Goal: Transaction & Acquisition: Book appointment/travel/reservation

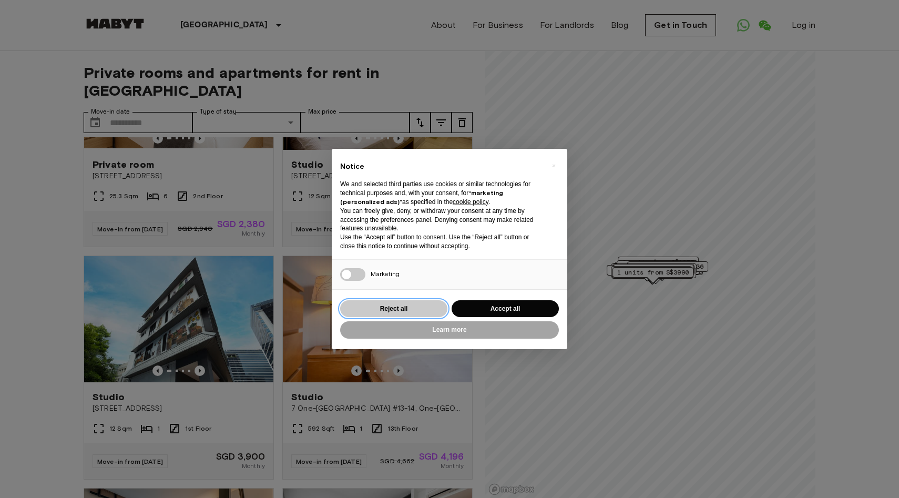
click at [418, 313] on button "Reject all" at bounding box center [393, 308] width 107 height 17
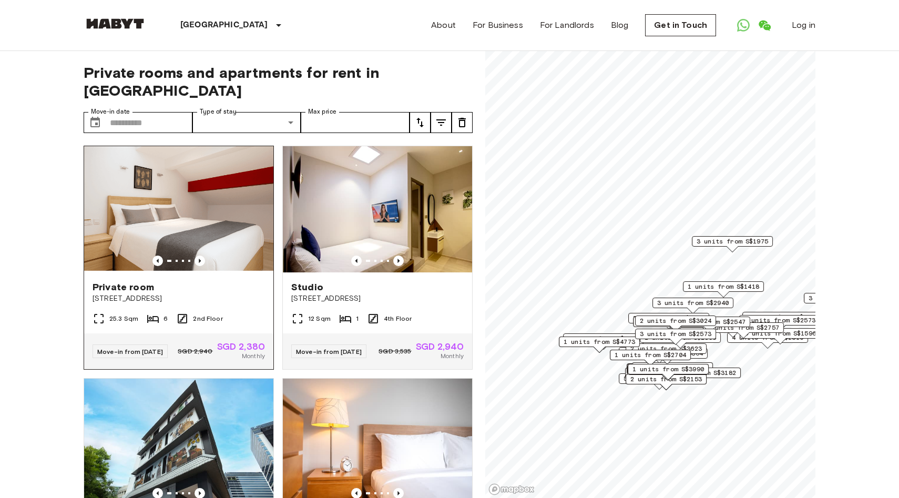
scroll to position [1, 0]
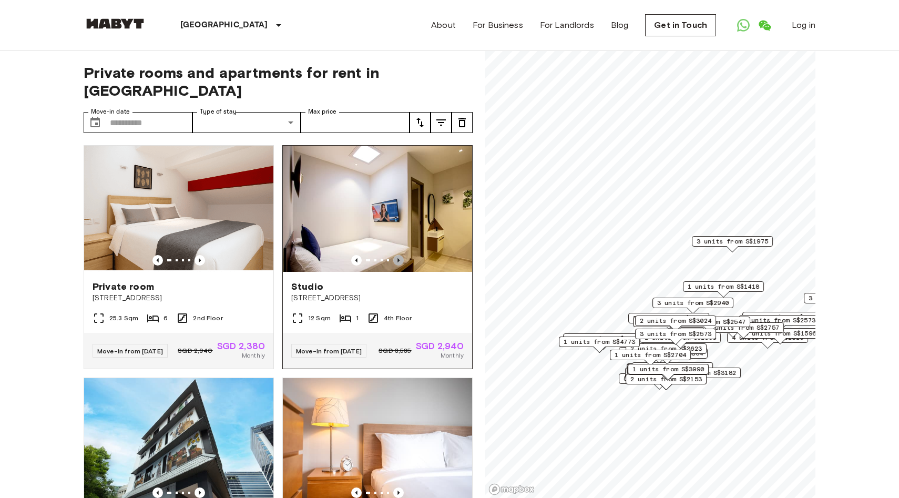
click at [403, 255] on icon "Previous image" at bounding box center [398, 260] width 11 height 11
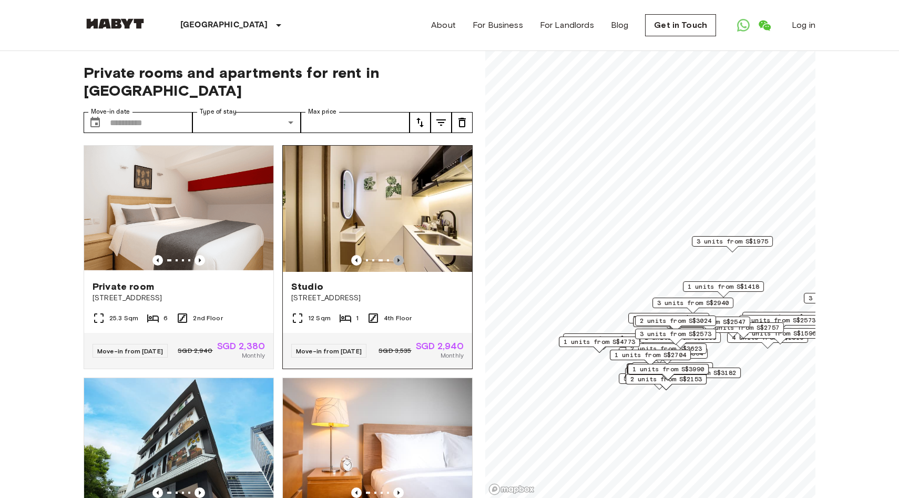
click at [403, 255] on icon "Previous image" at bounding box center [398, 260] width 11 height 11
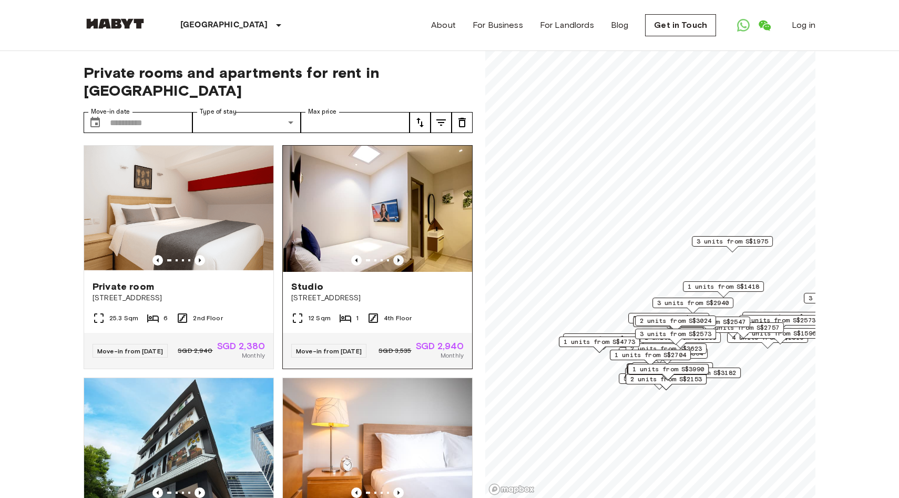
click at [403, 255] on icon "Previous image" at bounding box center [398, 260] width 11 height 11
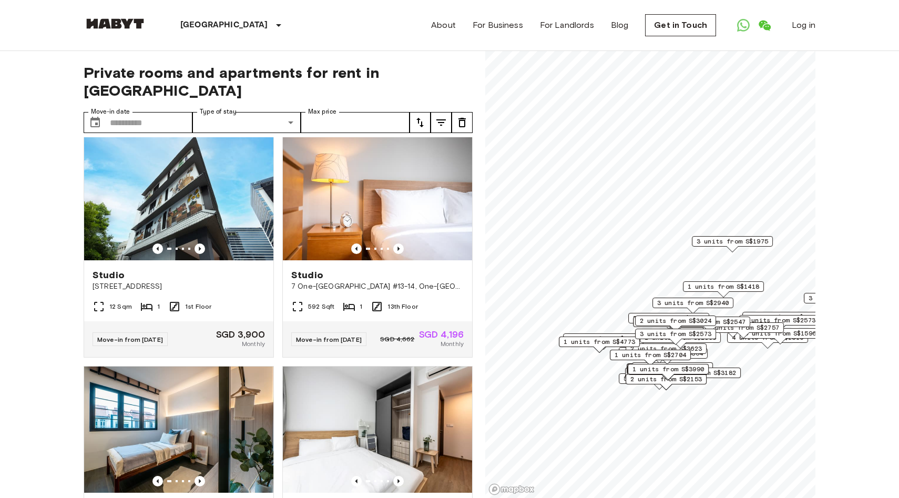
scroll to position [254, 0]
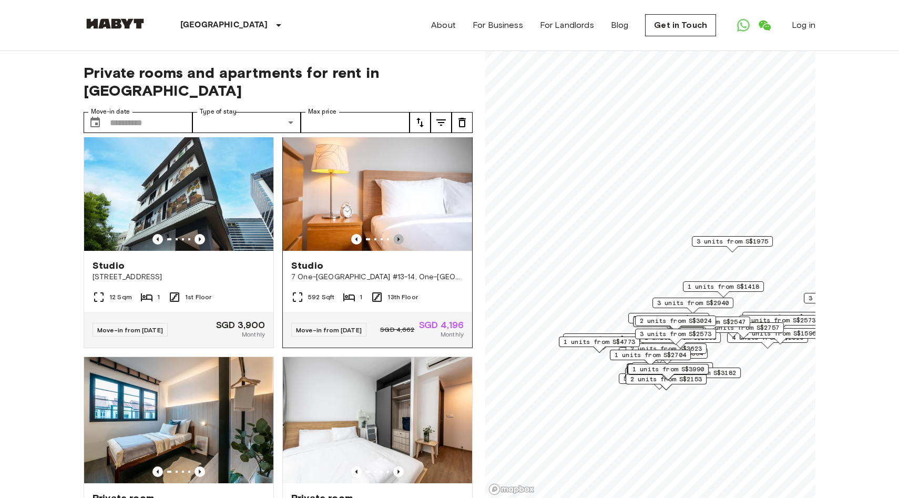
click at [400, 234] on icon "Previous image" at bounding box center [398, 239] width 11 height 11
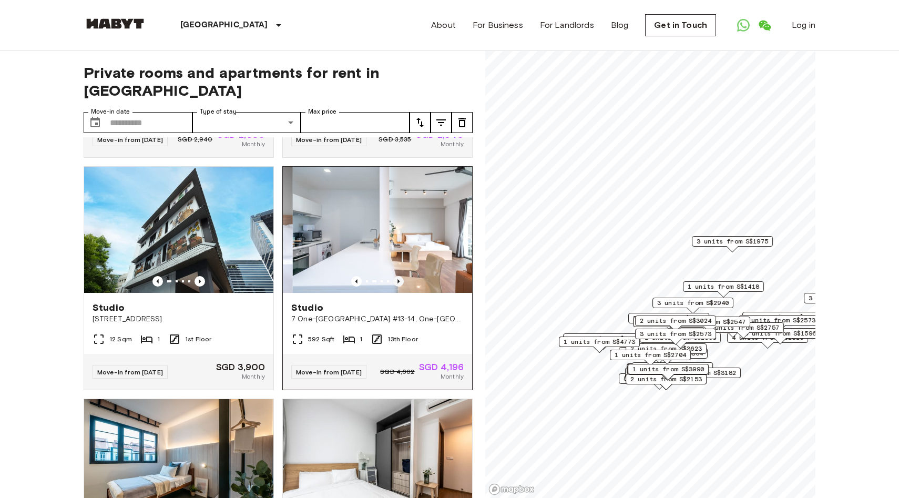
scroll to position [206, 0]
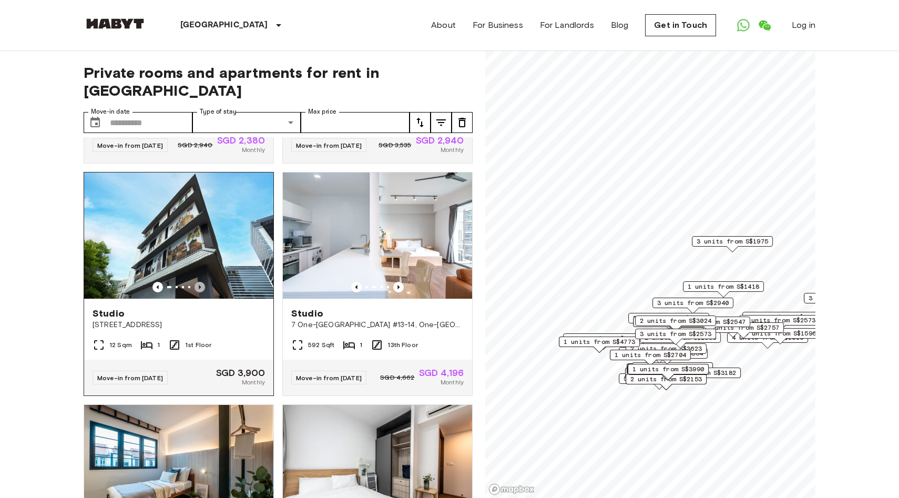
click at [198, 282] on icon "Previous image" at bounding box center [200, 287] width 11 height 11
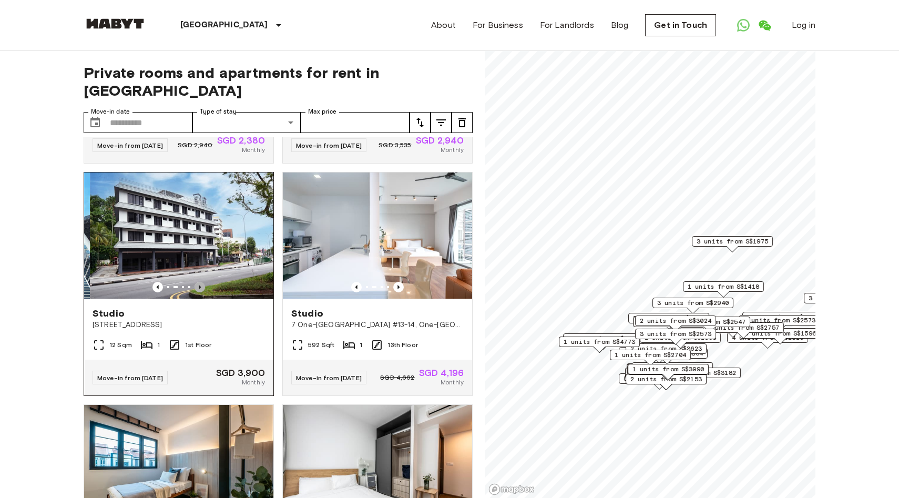
click at [198, 282] on icon "Previous image" at bounding box center [200, 287] width 11 height 11
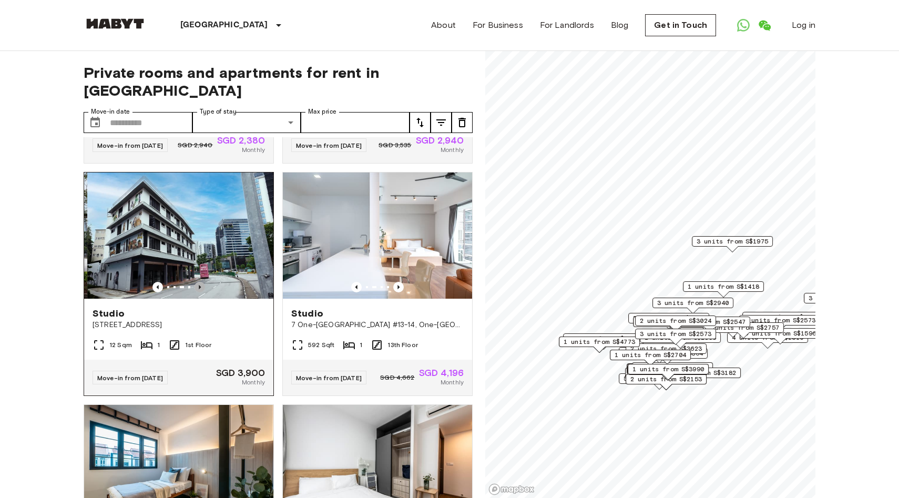
click at [198, 282] on icon "Previous image" at bounding box center [200, 287] width 11 height 11
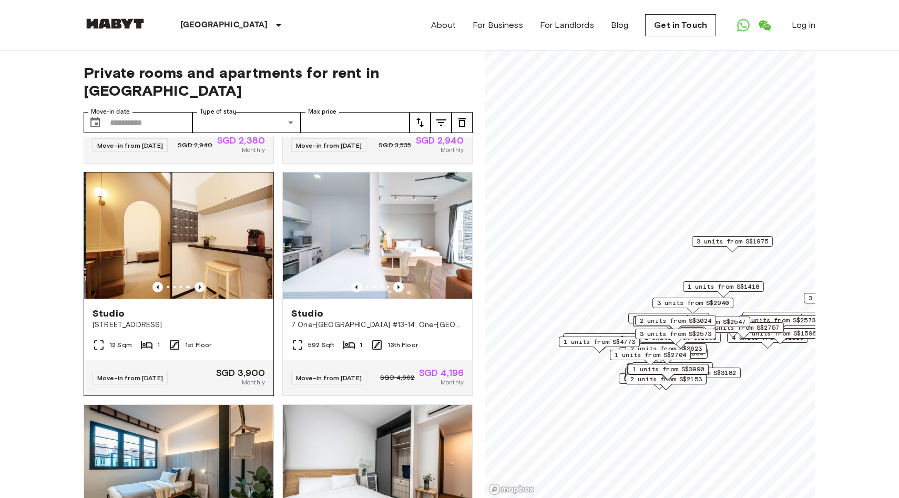
click at [198, 282] on icon "Previous image" at bounding box center [200, 287] width 11 height 11
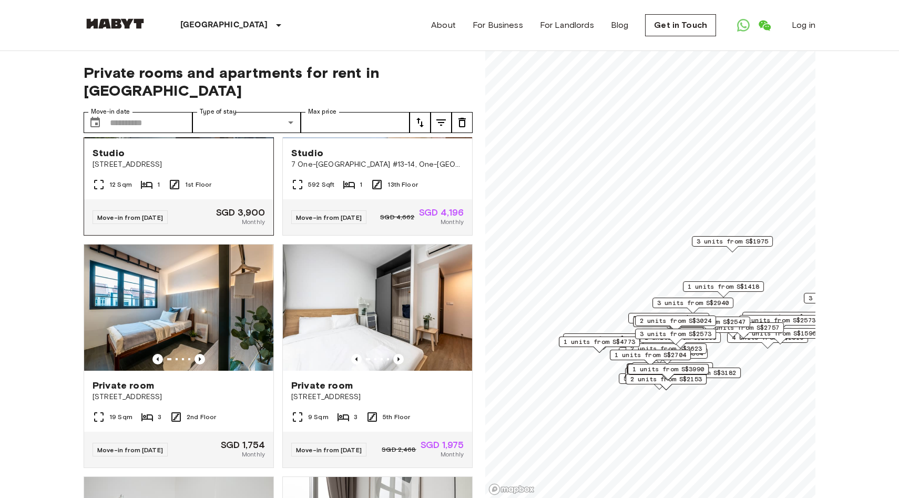
scroll to position [375, 0]
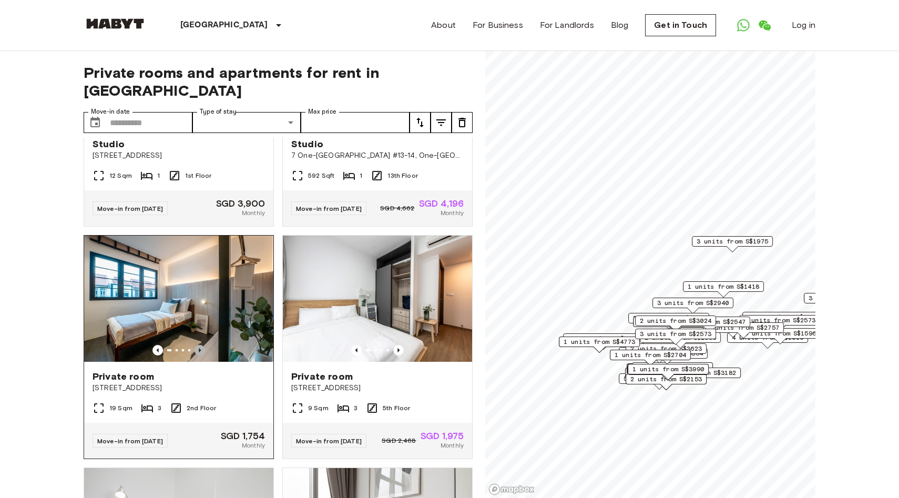
click at [199, 345] on icon "Previous image" at bounding box center [200, 350] width 11 height 11
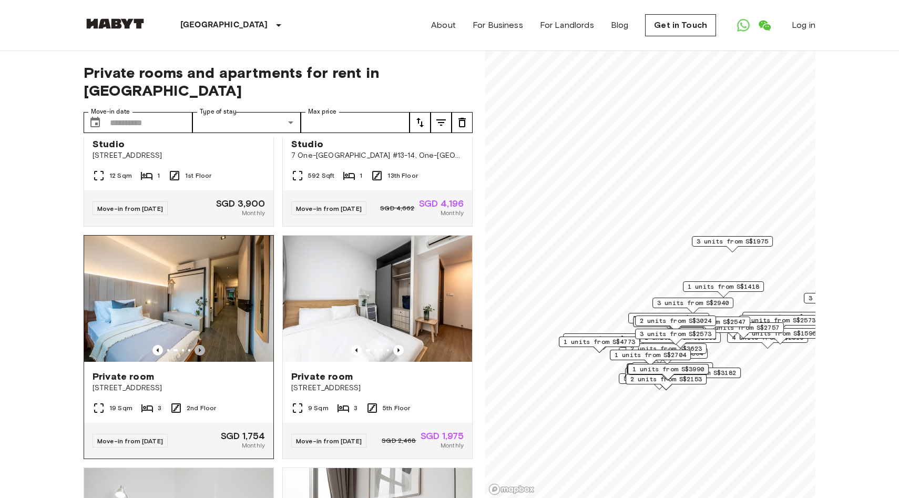
click at [199, 348] on icon "Previous image" at bounding box center [200, 350] width 2 height 4
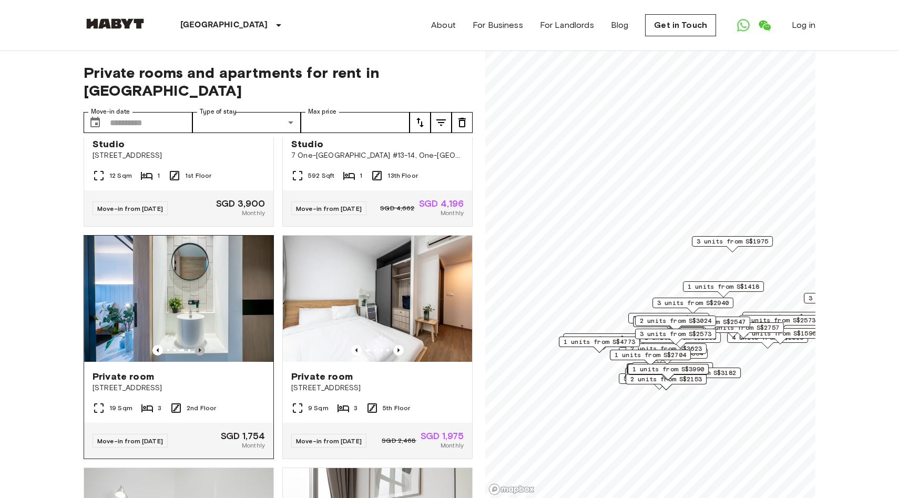
click at [199, 348] on icon "Previous image" at bounding box center [200, 350] width 2 height 4
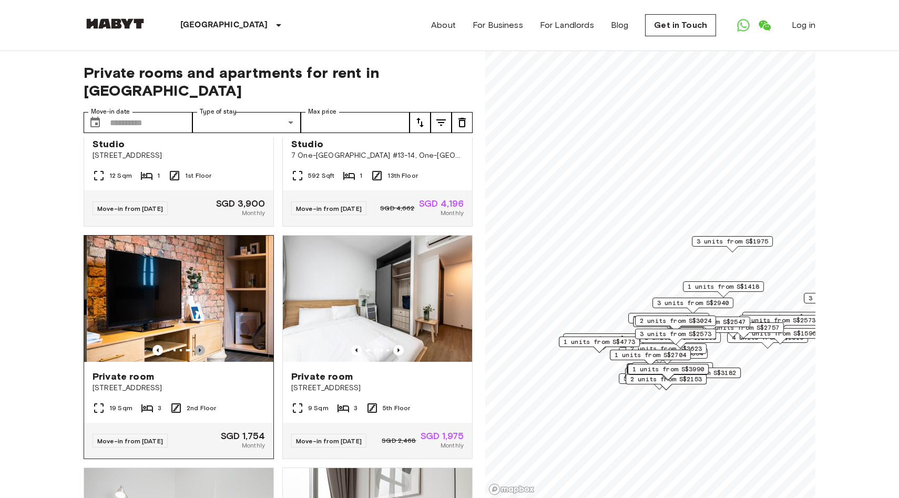
click at [199, 345] on icon "Previous image" at bounding box center [200, 350] width 11 height 11
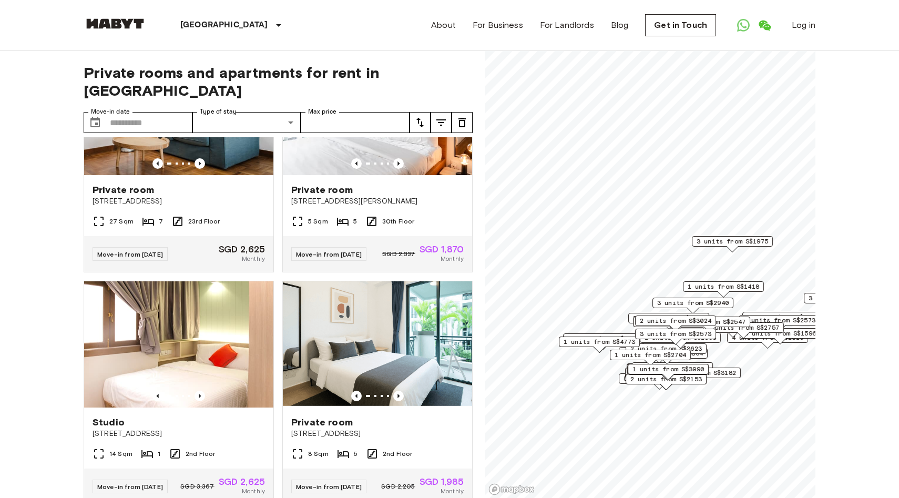
scroll to position [796, 0]
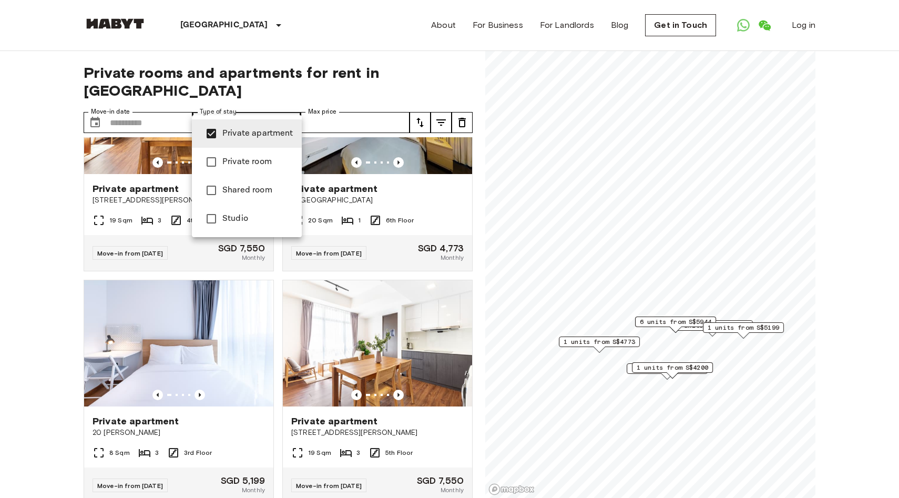
type input "**********"
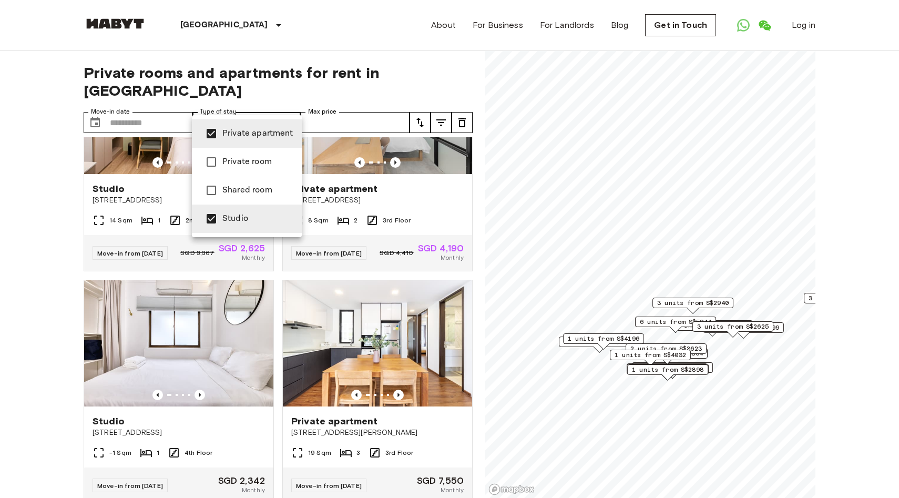
click at [472, 69] on div at bounding box center [449, 249] width 899 height 498
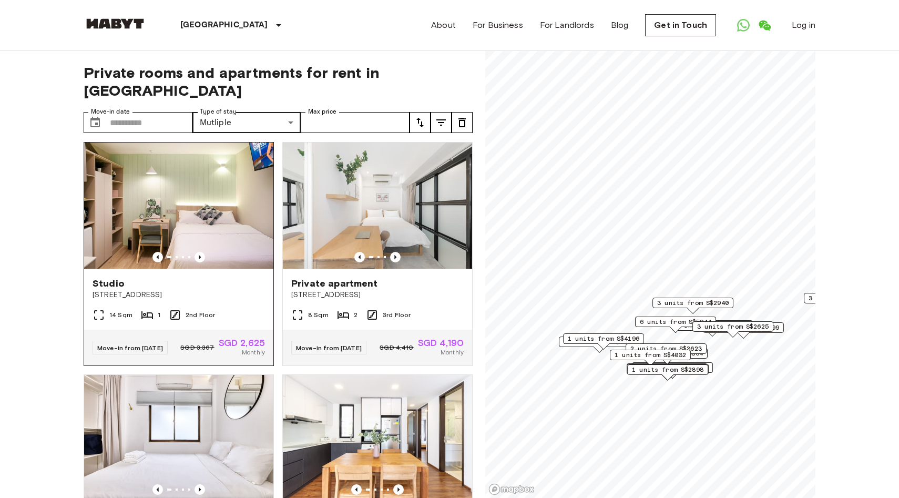
scroll to position [700, 0]
click at [198, 263] on icon "Previous image" at bounding box center [200, 257] width 11 height 11
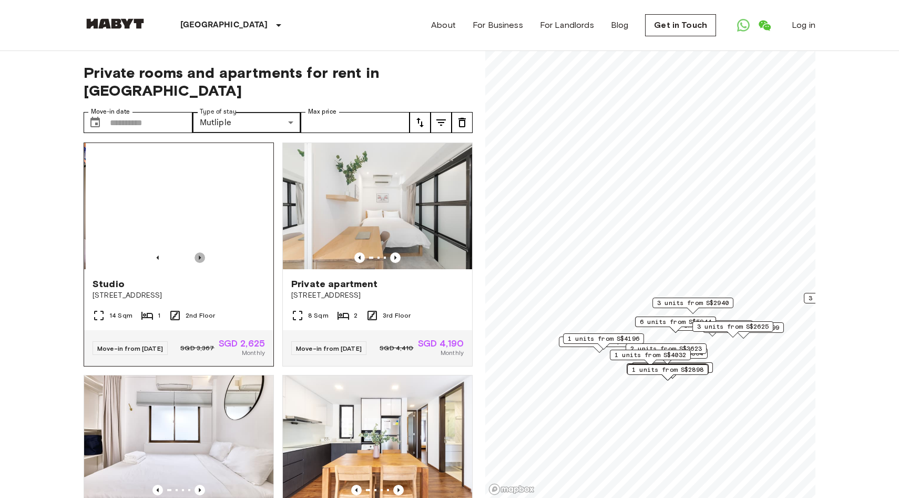
click at [198, 263] on icon "Previous image" at bounding box center [200, 257] width 11 height 11
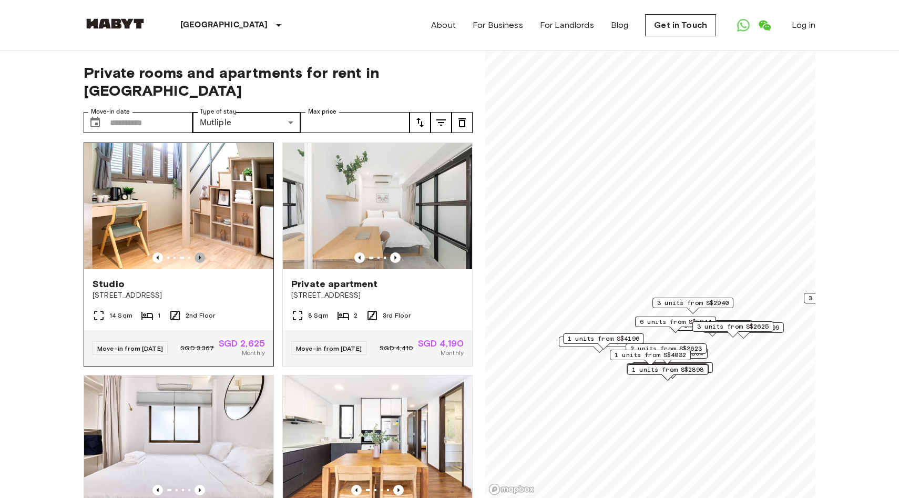
click at [198, 263] on icon "Previous image" at bounding box center [200, 257] width 11 height 11
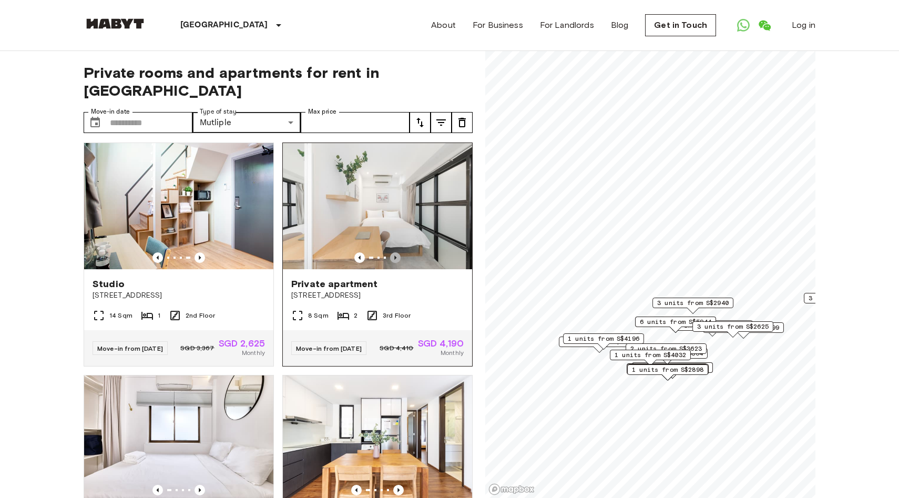
click at [396, 259] on icon "Previous image" at bounding box center [395, 257] width 11 height 11
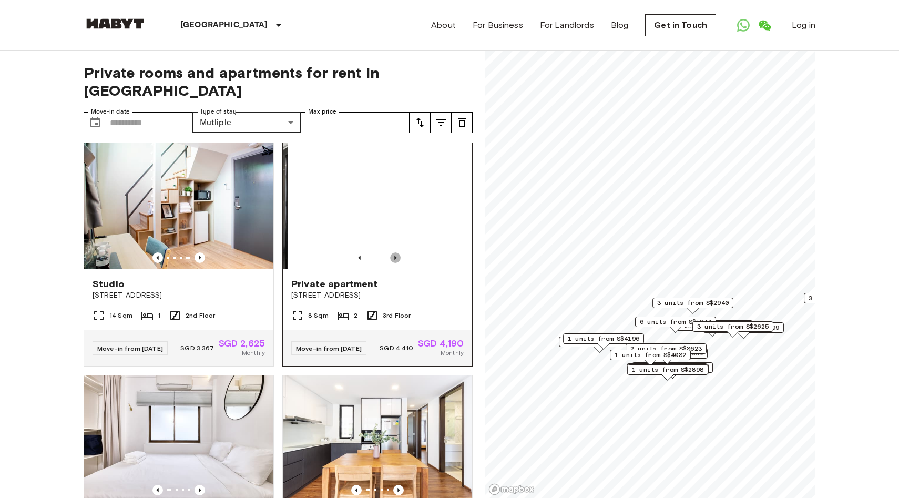
click at [396, 259] on icon "Previous image" at bounding box center [395, 257] width 11 height 11
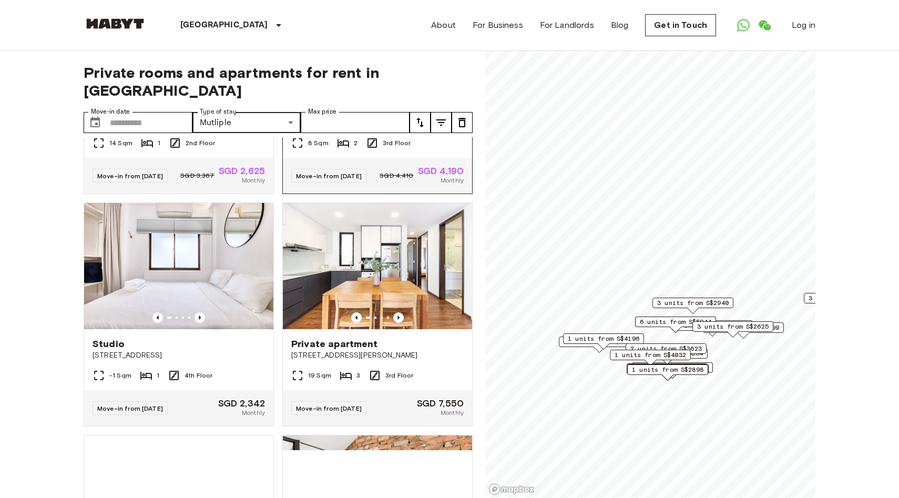
scroll to position [873, 0]
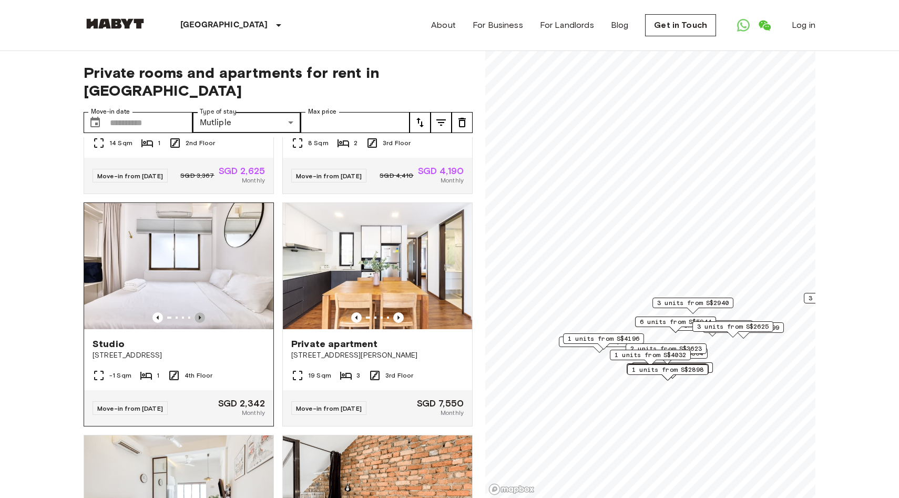
click at [204, 323] on icon "Previous image" at bounding box center [200, 317] width 11 height 11
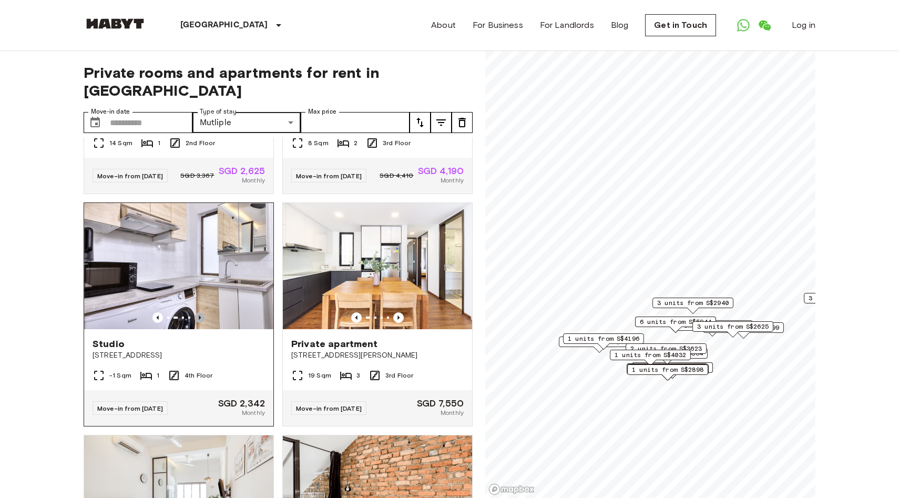
click at [204, 323] on icon "Previous image" at bounding box center [200, 317] width 11 height 11
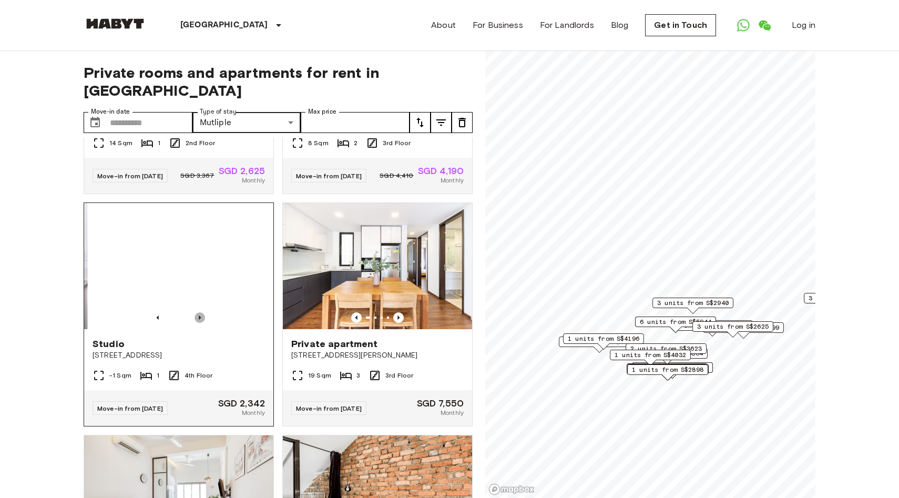
click at [204, 323] on icon "Previous image" at bounding box center [200, 317] width 11 height 11
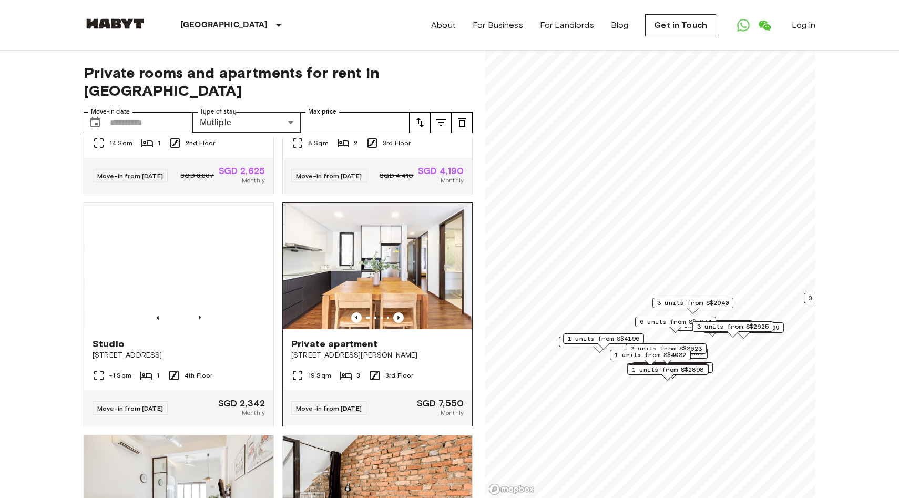
click at [404, 323] on div at bounding box center [377, 317] width 189 height 11
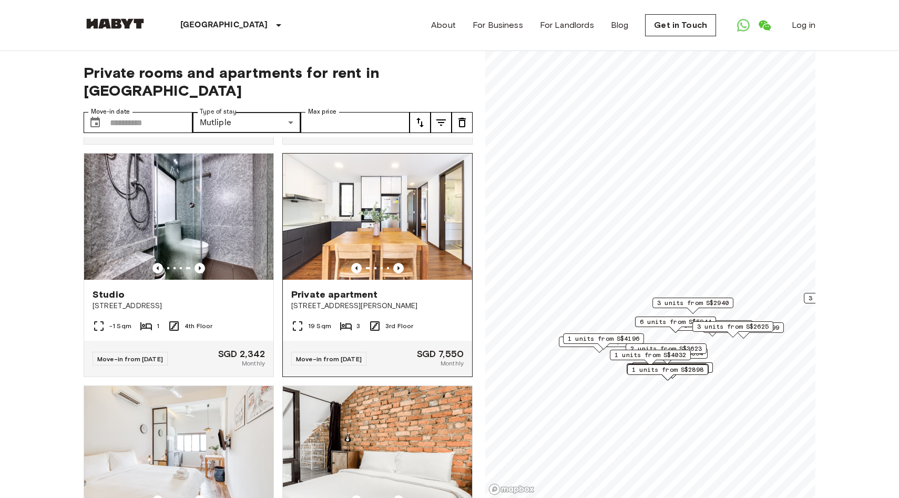
scroll to position [922, 0]
click at [401, 274] on icon "Previous image" at bounding box center [398, 268] width 11 height 11
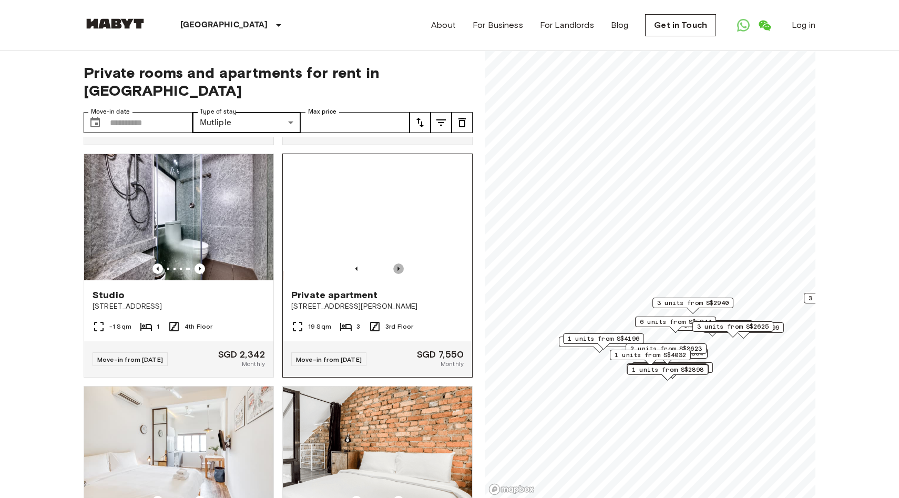
click at [401, 274] on icon "Previous image" at bounding box center [398, 268] width 11 height 11
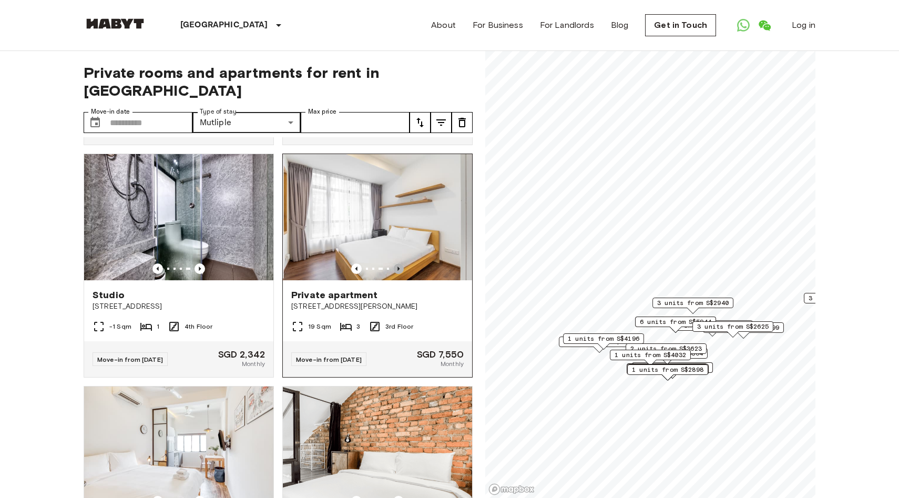
click at [401, 274] on icon "Previous image" at bounding box center [398, 268] width 11 height 11
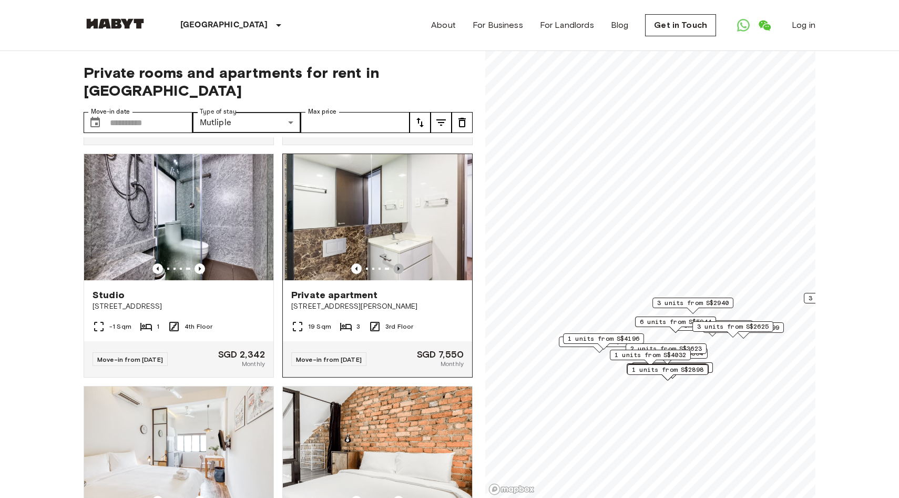
click at [401, 274] on icon "Previous image" at bounding box center [398, 268] width 11 height 11
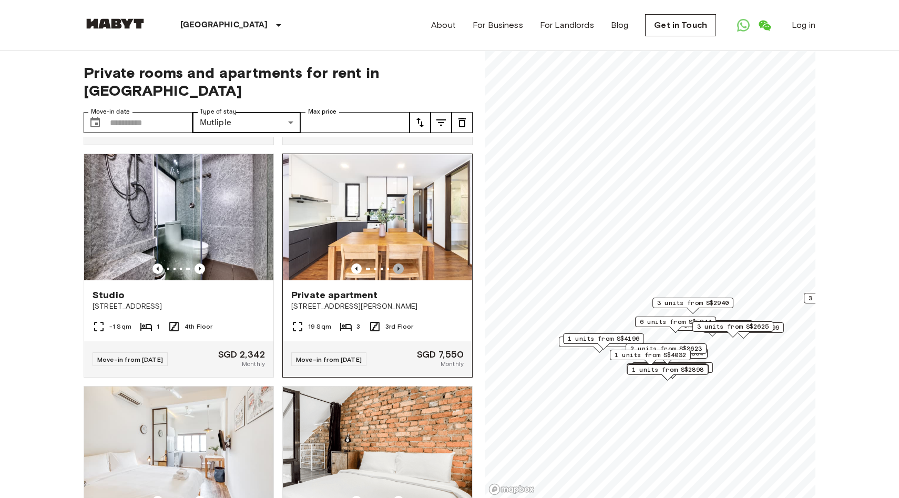
click at [401, 274] on icon "Previous image" at bounding box center [398, 268] width 11 height 11
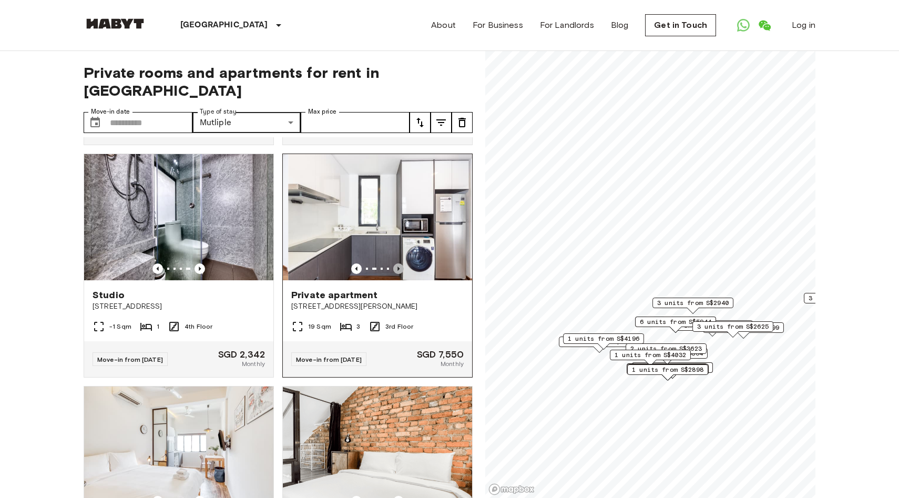
click at [401, 274] on icon "Previous image" at bounding box center [398, 268] width 11 height 11
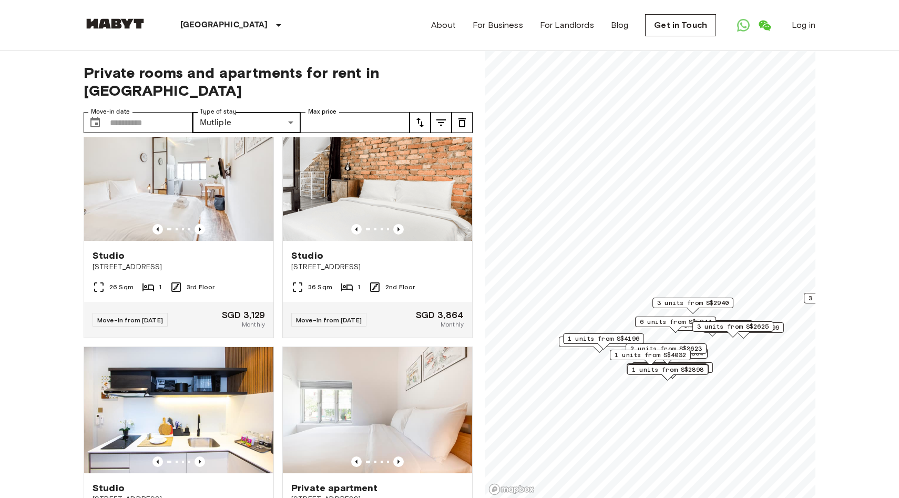
scroll to position [1199, 0]
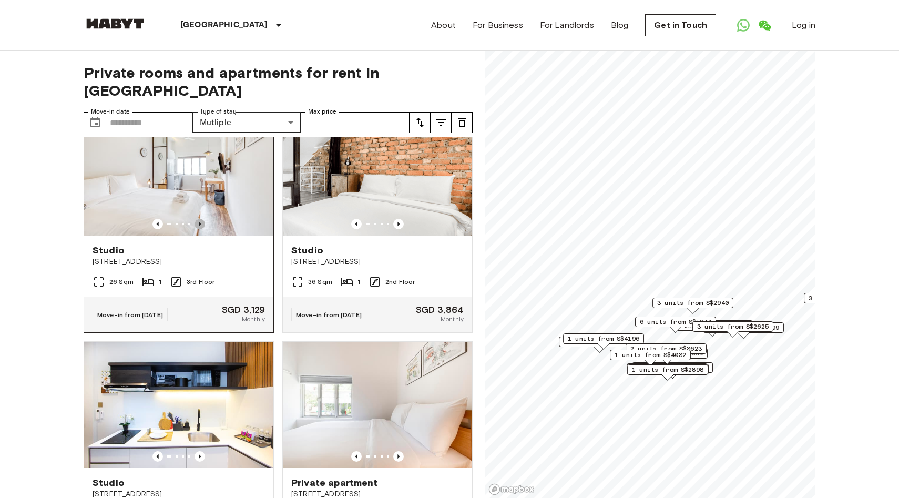
click at [200, 229] on icon "Previous image" at bounding box center [200, 224] width 11 height 11
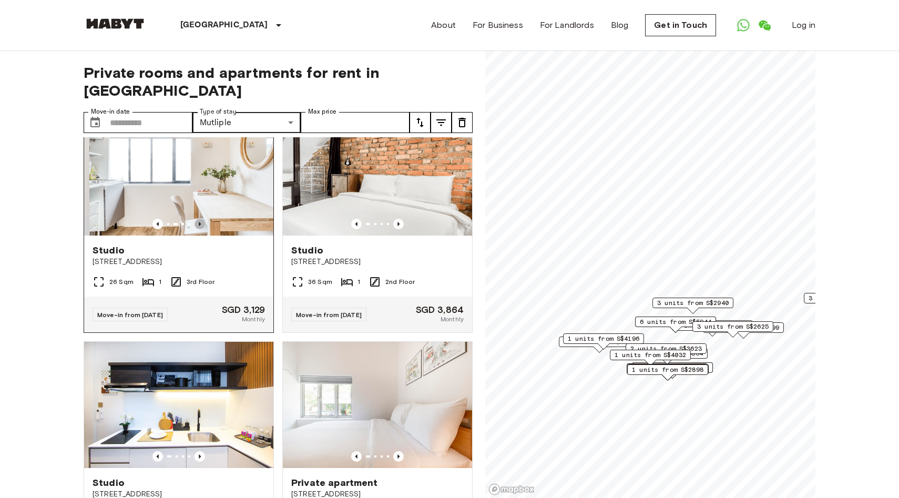
click at [200, 229] on icon "Previous image" at bounding box center [200, 224] width 11 height 11
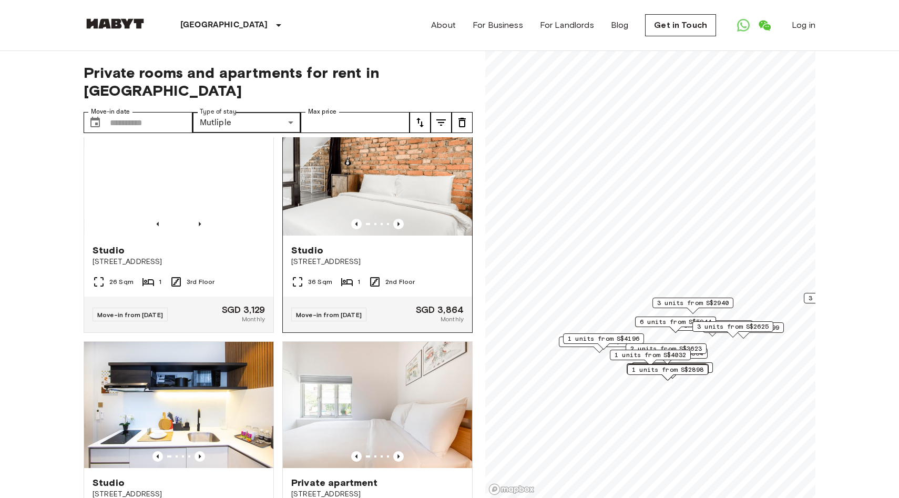
click at [404, 229] on div at bounding box center [377, 224] width 189 height 11
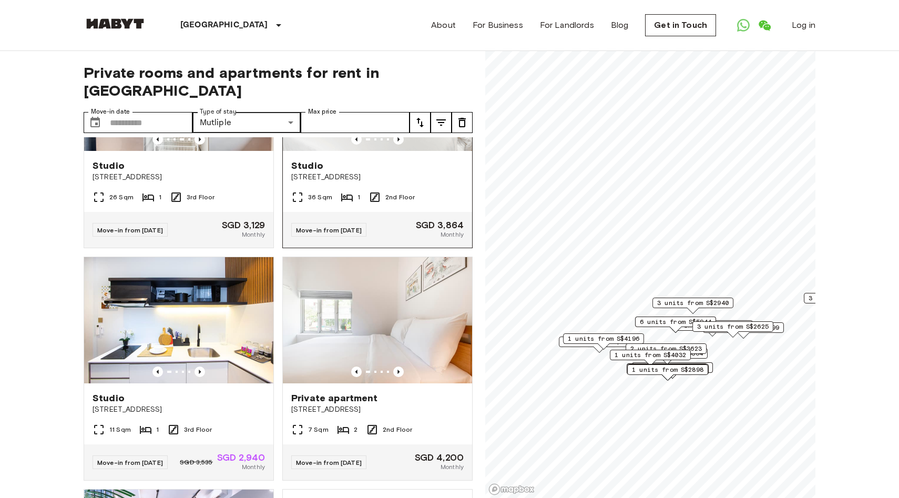
scroll to position [1194, 0]
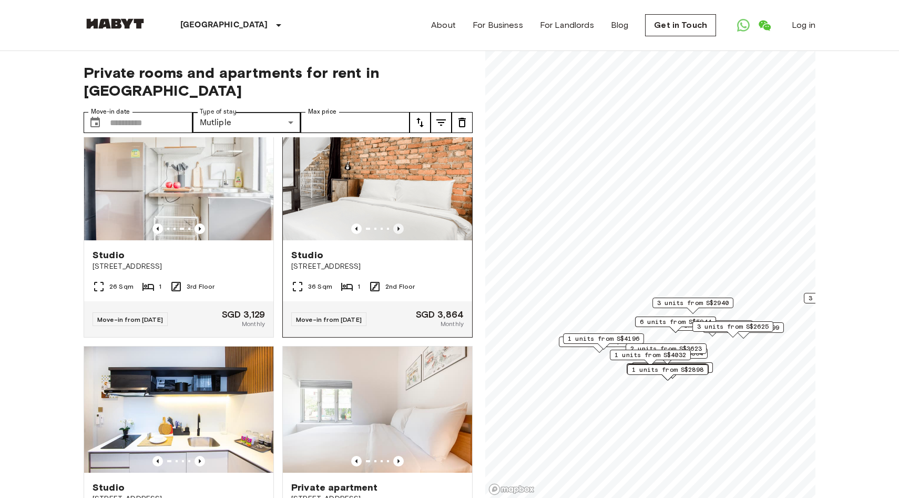
click at [397, 234] on icon "Previous image" at bounding box center [398, 229] width 11 height 11
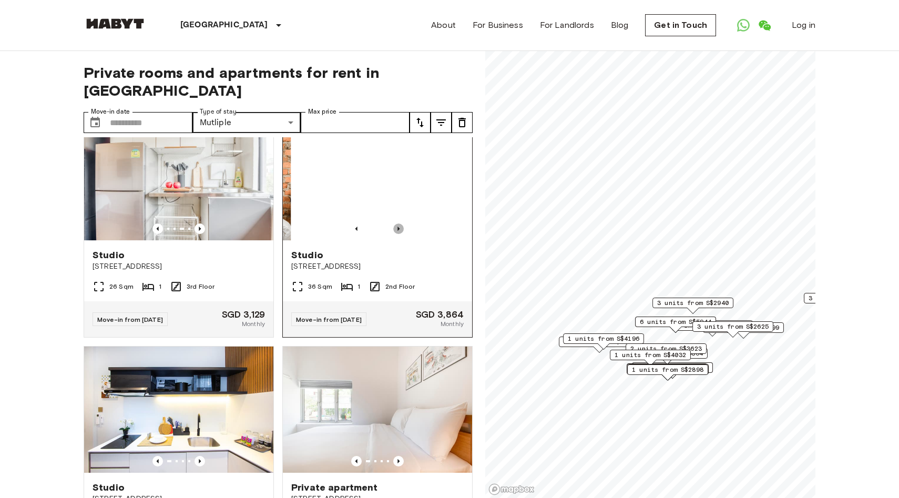
click at [397, 234] on icon "Previous image" at bounding box center [398, 229] width 11 height 11
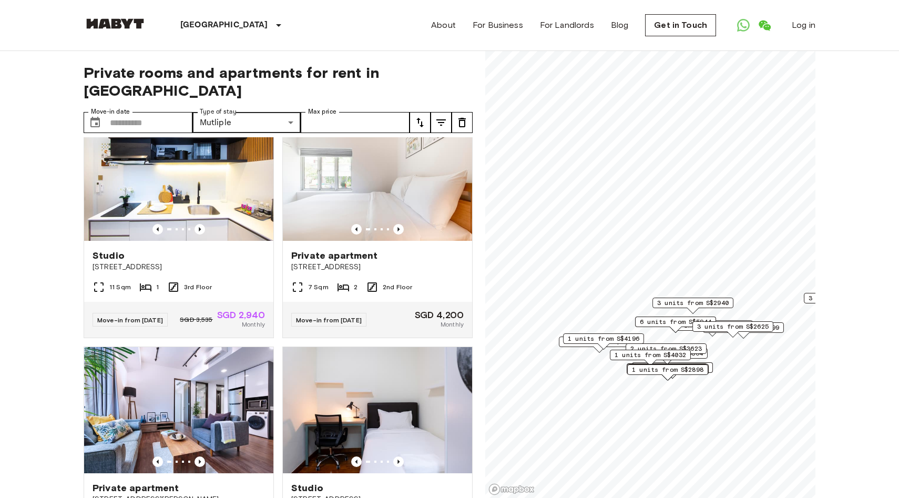
scroll to position [1427, 0]
click at [398, 234] on icon "Previous image" at bounding box center [398, 229] width 11 height 11
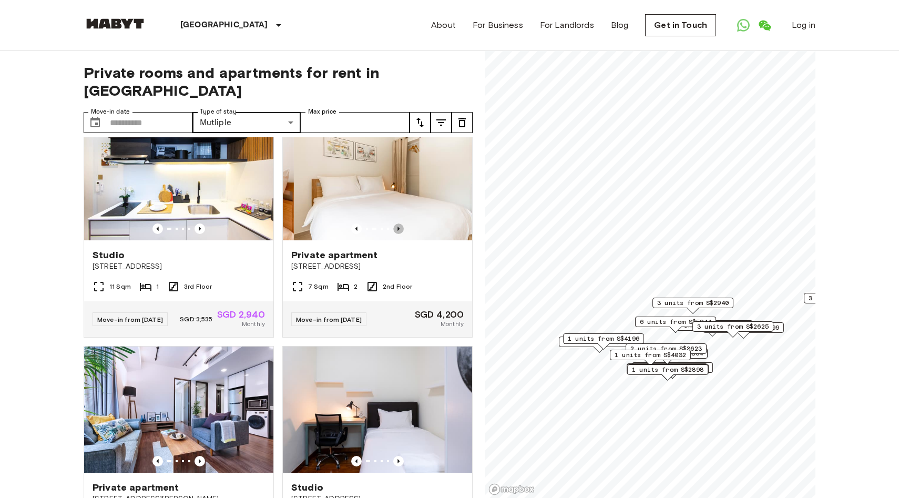
click at [398, 234] on icon "Previous image" at bounding box center [398, 229] width 11 height 11
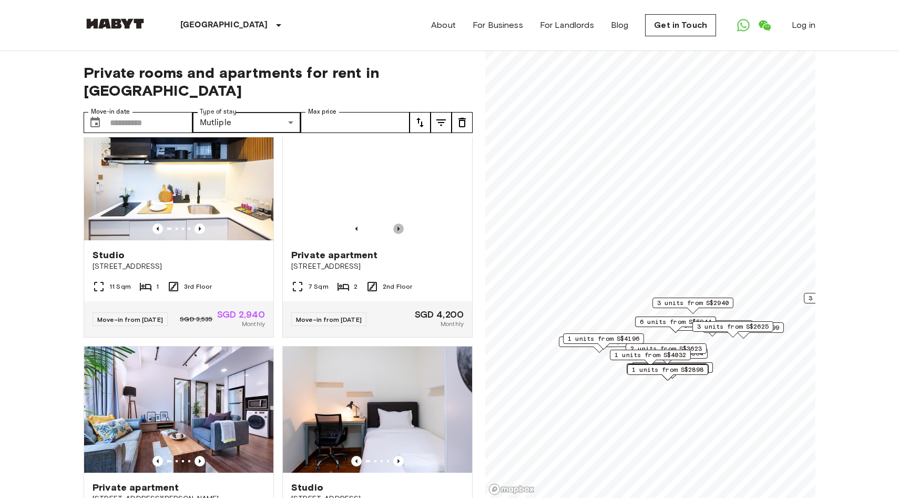
click at [398, 234] on icon "Previous image" at bounding box center [398, 229] width 11 height 11
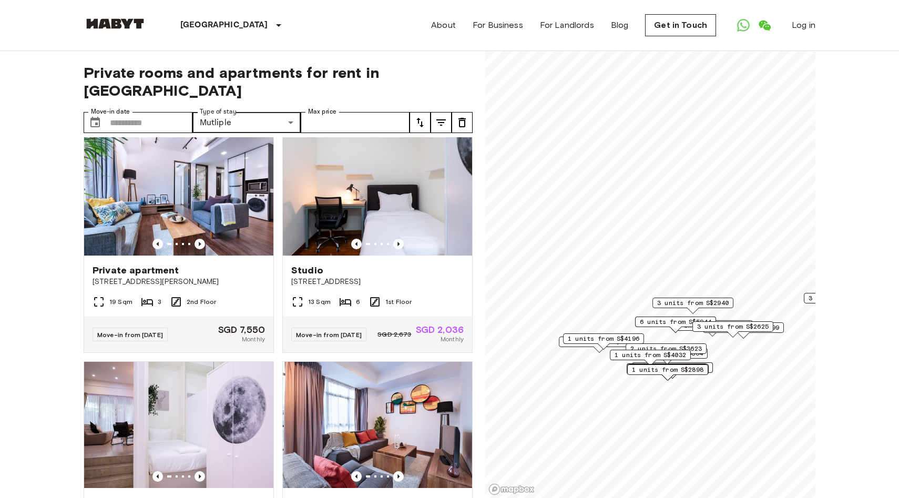
scroll to position [1645, 0]
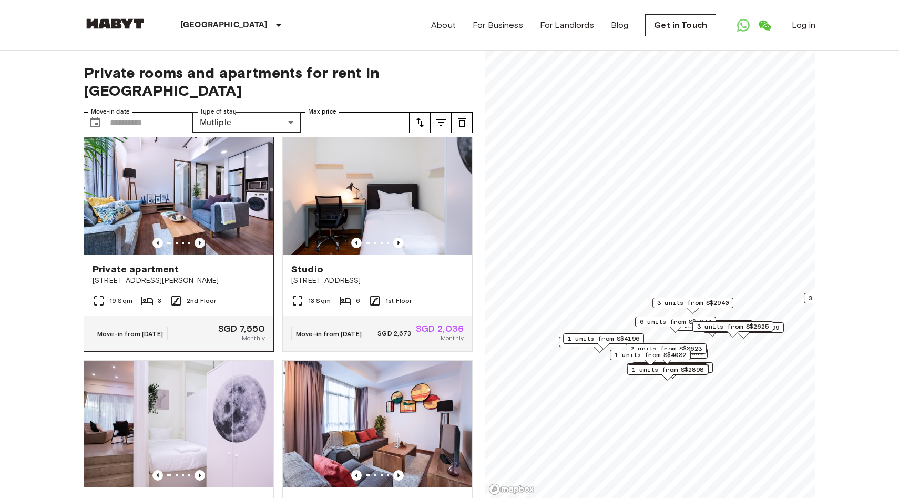
click at [199, 248] on icon "Previous image" at bounding box center [200, 243] width 11 height 11
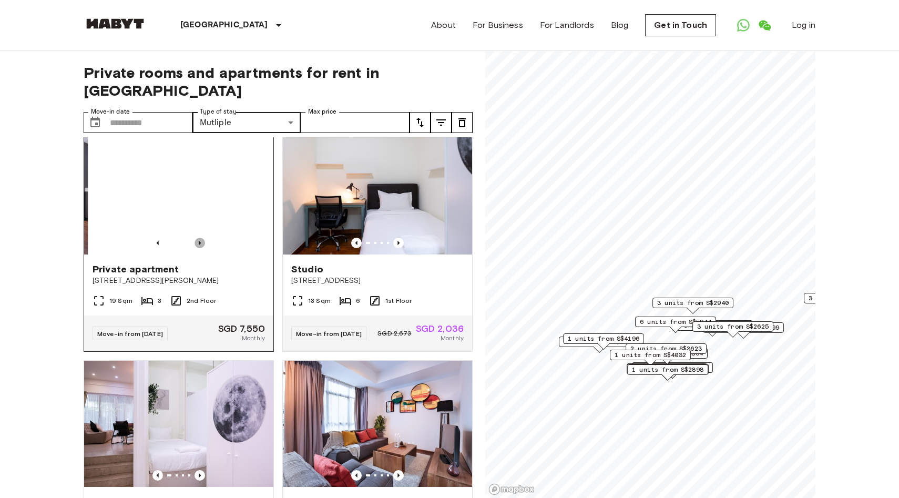
click at [199, 248] on icon "Previous image" at bounding box center [200, 243] width 11 height 11
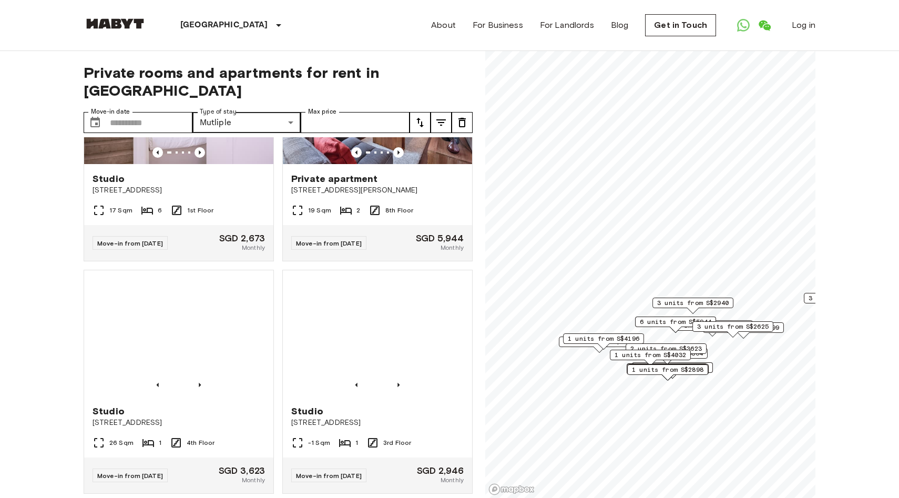
scroll to position [2010, 0]
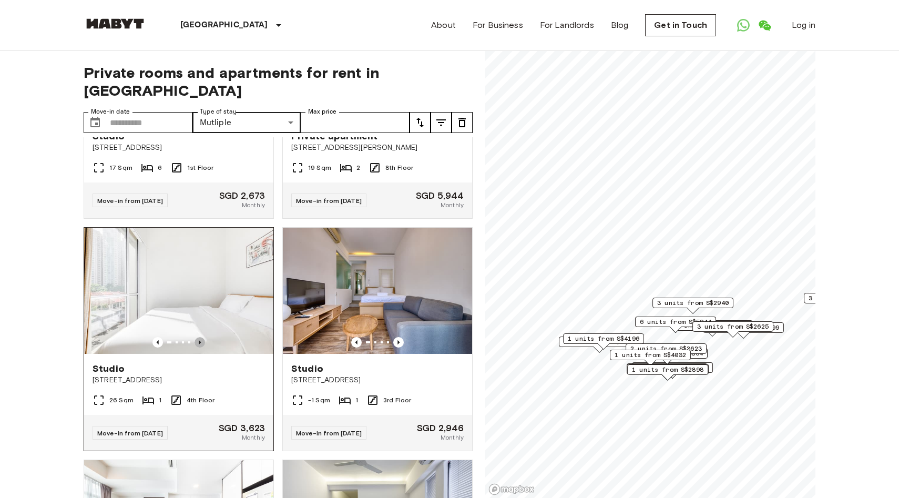
click at [197, 348] on icon "Previous image" at bounding box center [200, 342] width 11 height 11
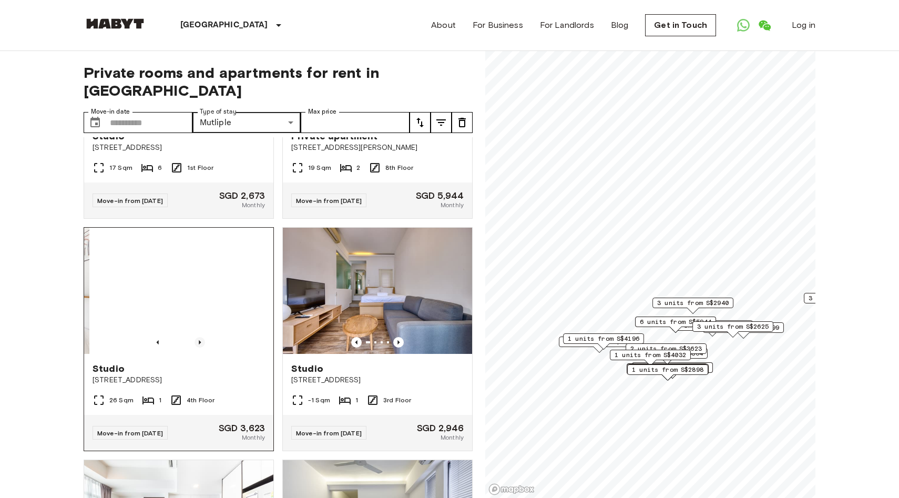
click at [197, 348] on icon "Previous image" at bounding box center [200, 342] width 11 height 11
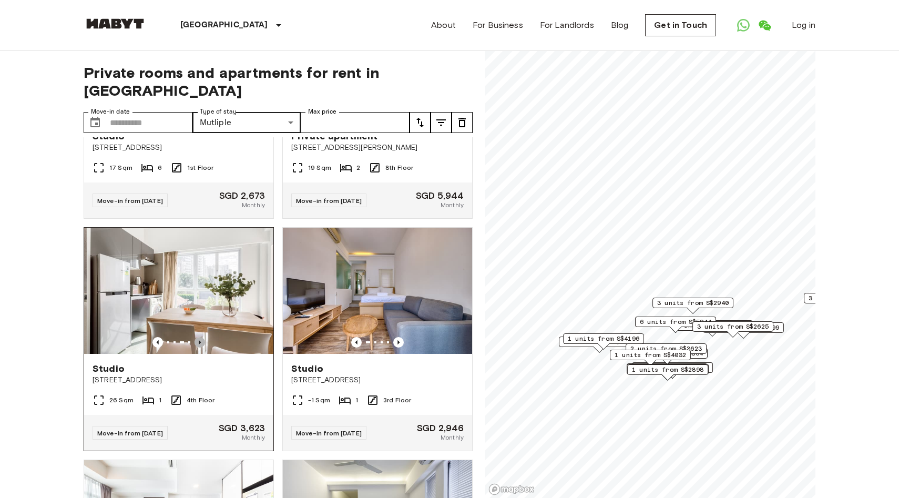
click at [197, 348] on icon "Previous image" at bounding box center [200, 342] width 11 height 11
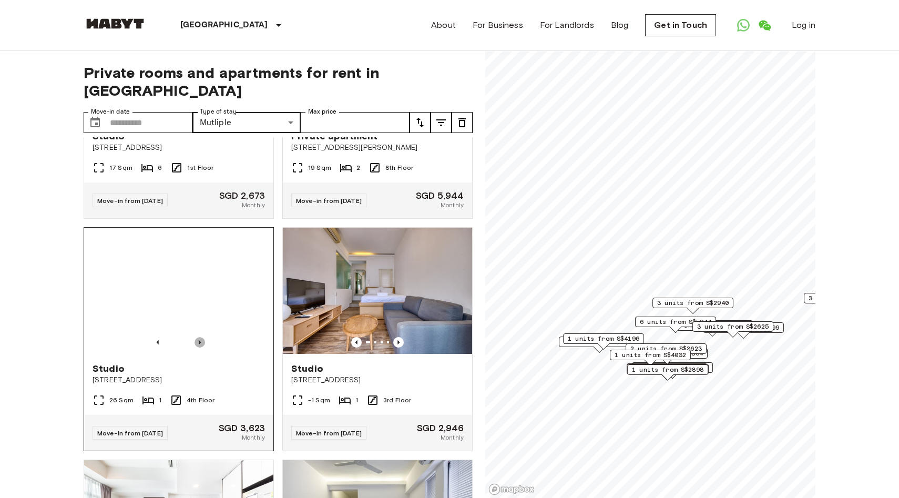
click at [197, 348] on icon "Previous image" at bounding box center [200, 342] width 11 height 11
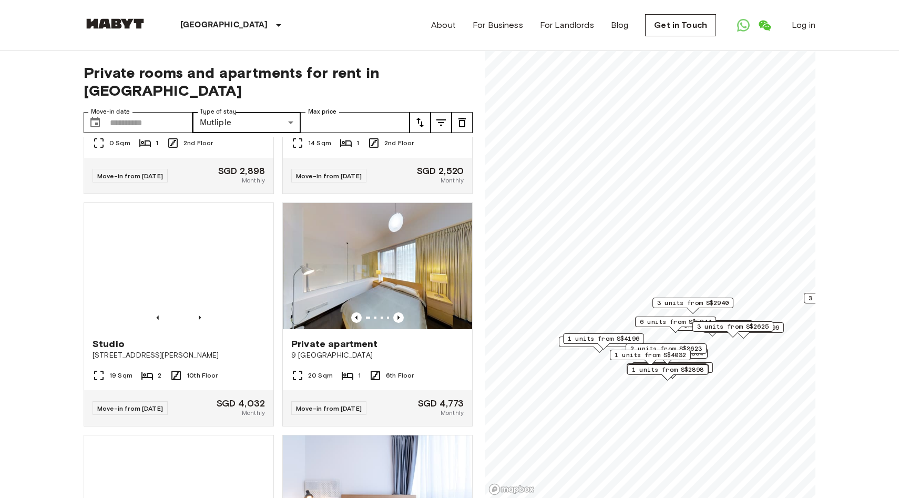
scroll to position [2322, 0]
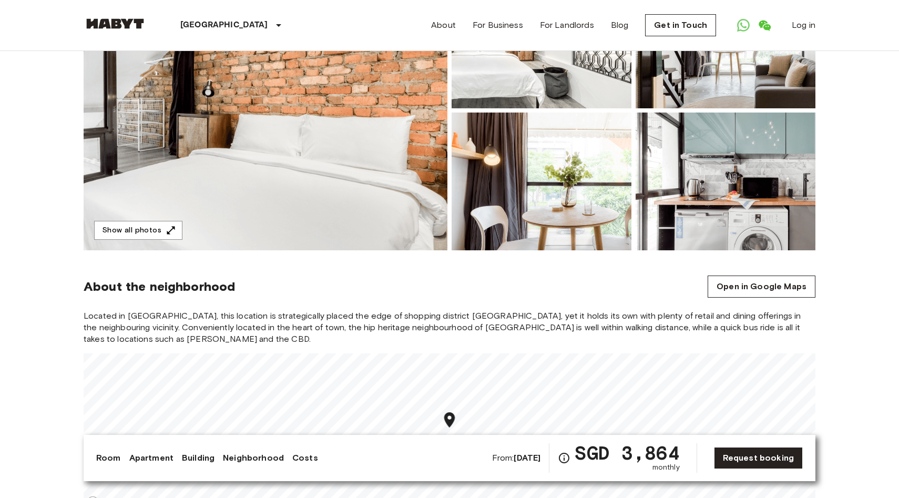
scroll to position [178, 0]
